Goal: Task Accomplishment & Management: Use online tool/utility

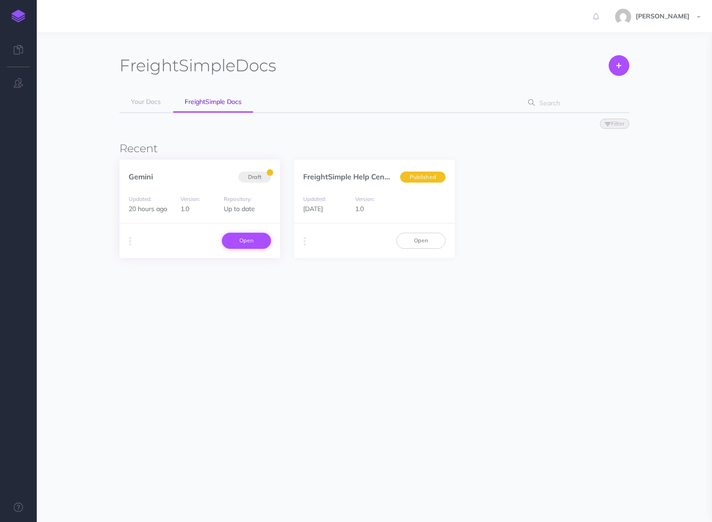
click at [242, 244] on link "Open" at bounding box center [246, 241] width 49 height 16
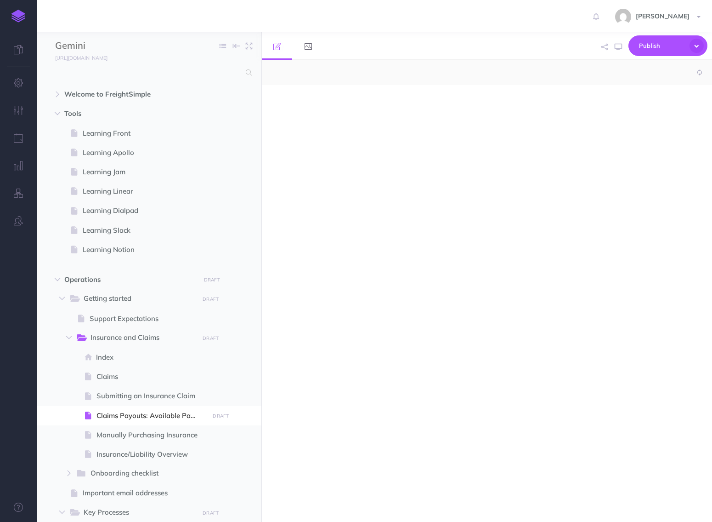
select select "null"
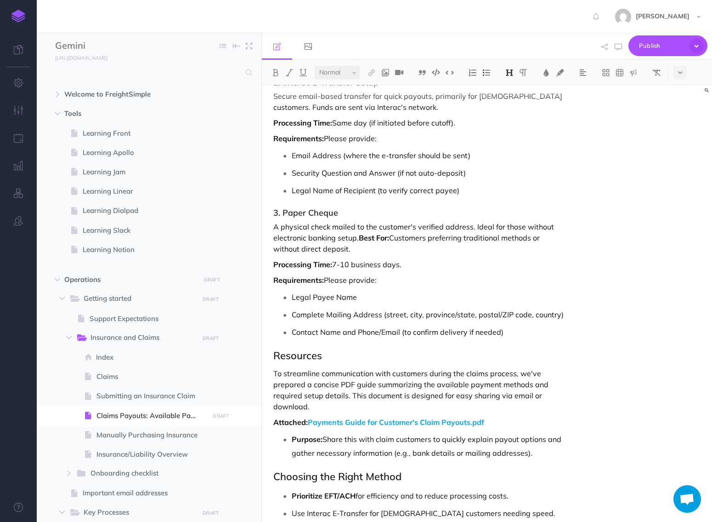
scroll to position [405, 0]
